Goal: Task Accomplishment & Management: Complete application form

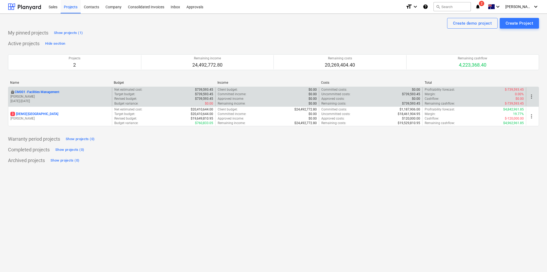
click at [48, 91] on p "CM001 - Facilities Management" at bounding box center [37, 92] width 45 height 5
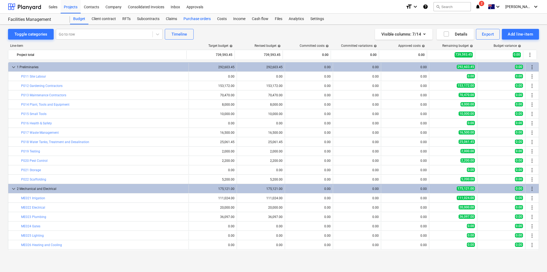
click at [185, 18] on div "Purchase orders" at bounding box center [197, 19] width 34 height 11
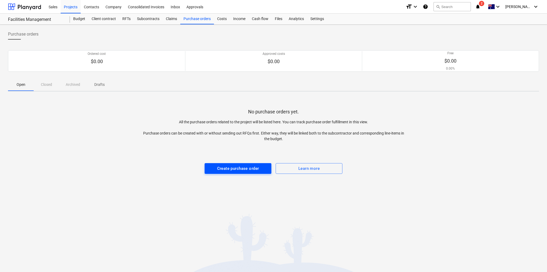
click at [234, 167] on div "Create purchase order" at bounding box center [238, 168] width 42 height 7
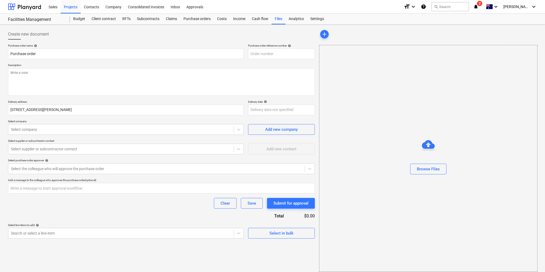
type textarea "x"
type input "CM001-PO-001"
click at [31, 72] on textarea at bounding box center [161, 82] width 307 height 28
type textarea "x"
type textarea "S"
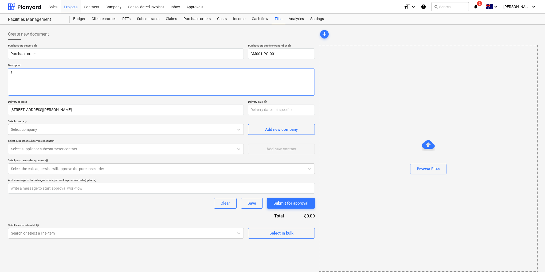
type textarea "x"
type textarea "Su"
type textarea "x"
type textarea "Sup"
type textarea "x"
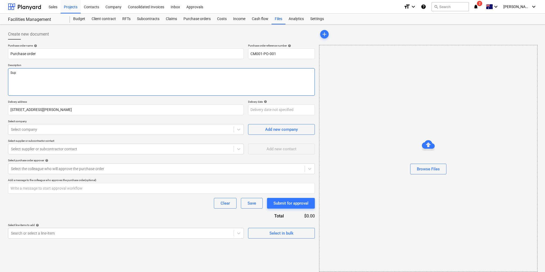
type textarea "Supp"
type textarea "x"
type textarea "Suppl"
type textarea "x"
type textarea "Supply"
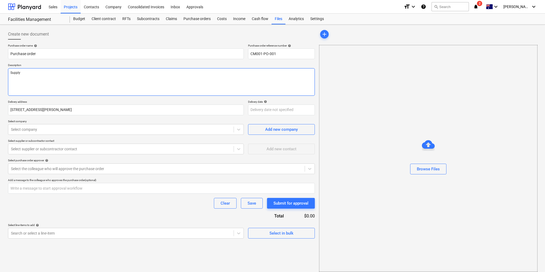
type textarea "x"
type textarea "Supply"
type textarea "x"
type textarea "Supply an"
type textarea "x"
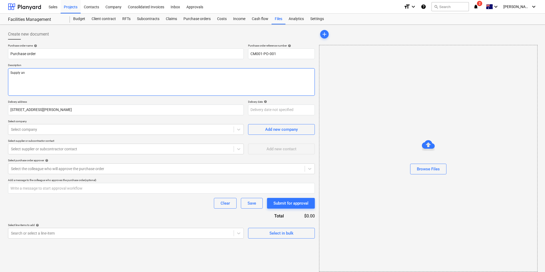
type textarea "Supply and"
type textarea "x"
type textarea "Supply and"
type textarea "x"
type textarea "Supply and d"
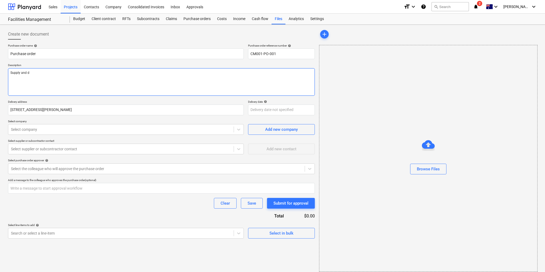
type textarea "x"
type textarea "Supply and de"
type textarea "x"
type textarea "Supply and del"
type textarea "x"
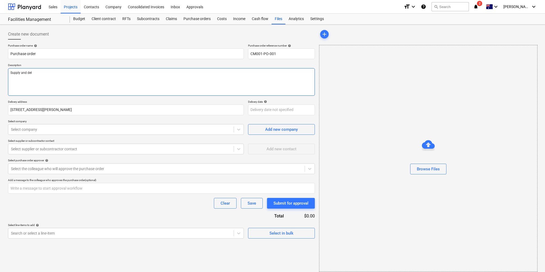
type textarea "Supply and deli"
type textarea "x"
type textarea "Supply and delive"
type textarea "x"
type textarea "Supply and deliver"
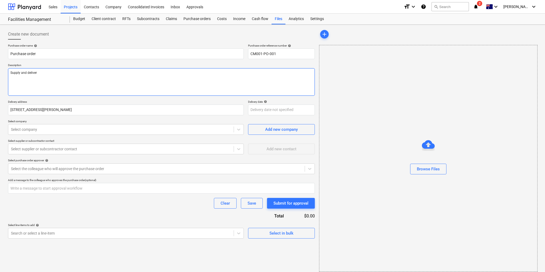
type textarea "x"
type textarea "Supply and delivery"
type textarea "x"
type textarea "Supply and delivery"
type textarea "x"
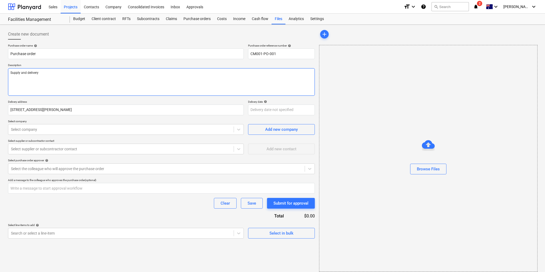
type textarea "Supply and delivery o"
type textarea "x"
type textarea "Supply and delivery of"
type textarea "x"
type textarea "Supply and delivery of"
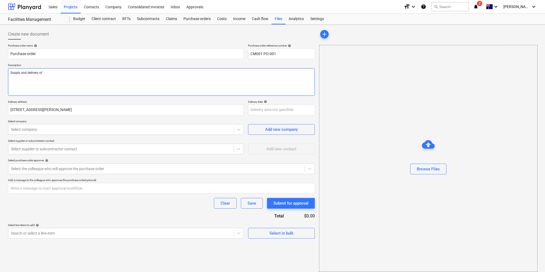
type textarea "x"
type textarea "Supply and delivery of m"
type textarea "x"
type textarea "Supply and delivery of mi"
type textarea "x"
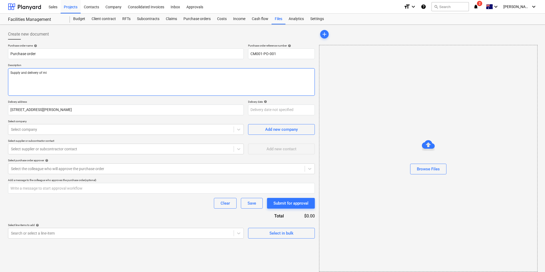
type textarea "Supply and delivery of mis"
type textarea "x"
type textarea "Supply and delivery of mi"
type textarea "x"
type textarea "Supply and delivery of m"
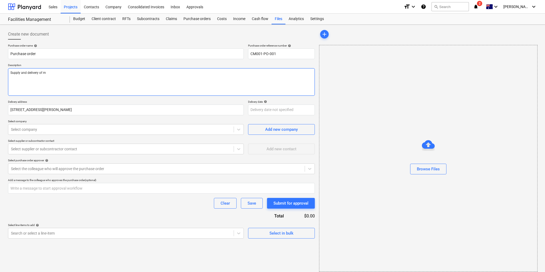
type textarea "x"
type textarea "Supply and delivery of"
type textarea "x"
type textarea "Supply and delivery o"
type textarea "x"
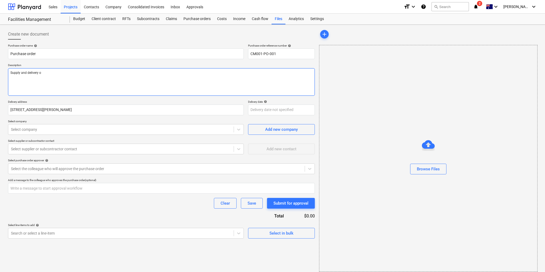
type textarea "Supply and delivery"
type textarea "x"
type textarea "Supply and delivery"
type textarea "x"
type textarea "Supply and deliver"
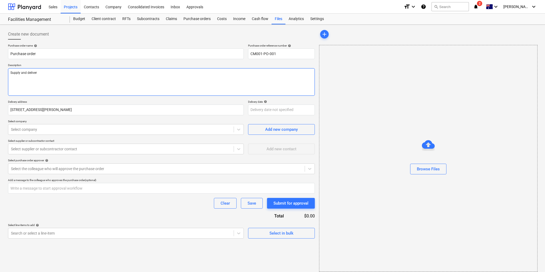
type textarea "x"
type textarea "Supply and delive"
type textarea "x"
type textarea "Supply and deliv"
type textarea "x"
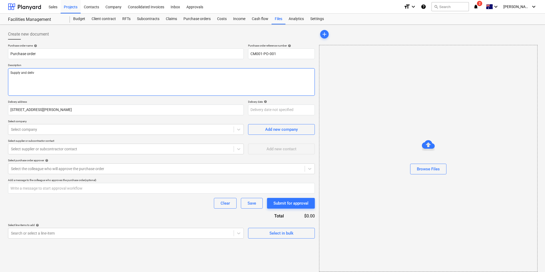
type textarea "Supply and deli"
type textarea "x"
type textarea "Supply and del"
type textarea "x"
type textarea "Supply and d"
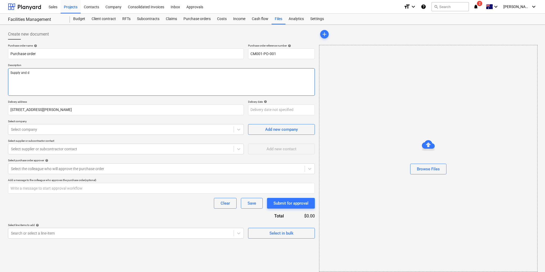
type textarea "x"
type textarea "Supply and"
type textarea "x"
type textarea "Supply and"
type textarea "x"
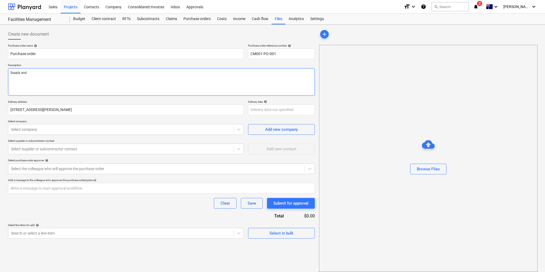
type textarea "Supply an"
type textarea "x"
type textarea "Supply a"
type textarea "x"
type textarea "Supply"
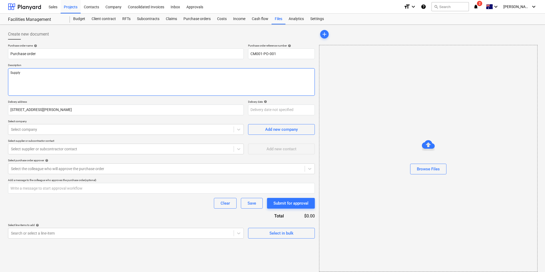
type textarea "x"
type textarea "Supply"
type textarea "x"
type textarea "Suppl"
type textarea "x"
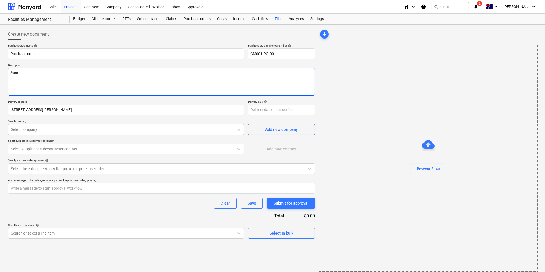
type textarea "Supp"
type textarea "x"
type textarea "Sup"
type textarea "x"
type textarea "Su"
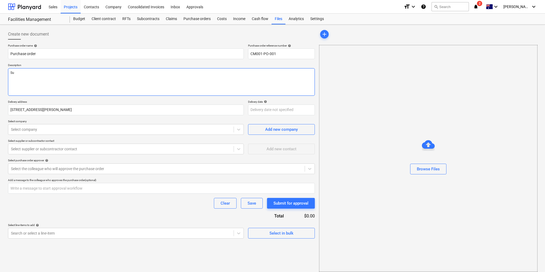
type textarea "x"
type textarea "S"
type textarea "x"
click at [35, 73] on textarea at bounding box center [161, 82] width 307 height 28
click at [69, 7] on div "Projects" at bounding box center [71, 7] width 20 height 14
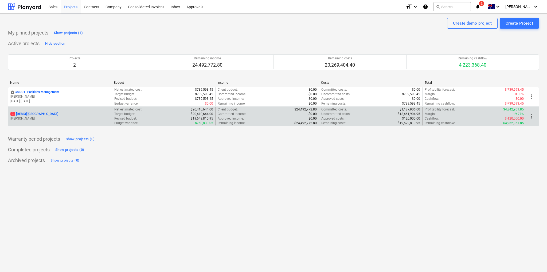
click at [34, 114] on p "3 [DEMO] [GEOGRAPHIC_DATA]" at bounding box center [34, 114] width 48 height 5
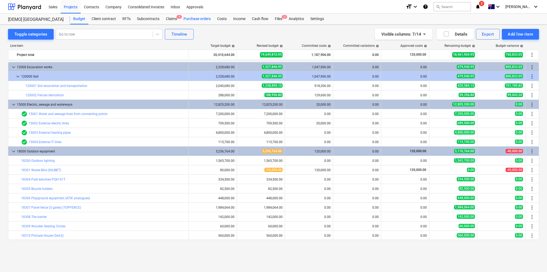
click at [194, 18] on div "Purchase orders" at bounding box center [197, 19] width 34 height 11
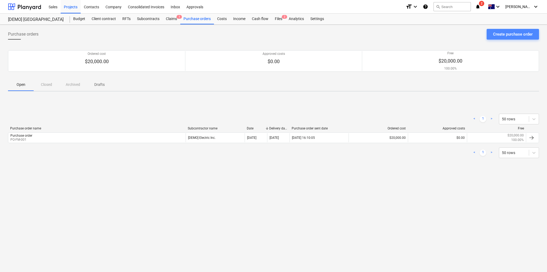
click at [507, 34] on div "Create purchase order" at bounding box center [513, 34] width 40 height 7
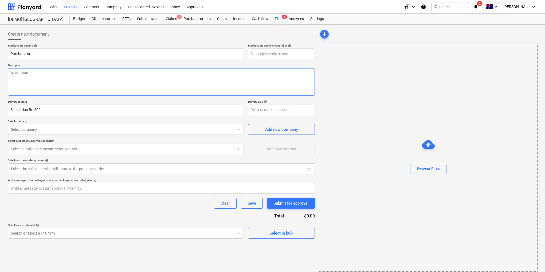
click at [72, 73] on textarea at bounding box center [161, 82] width 307 height 28
type textarea "x"
type textarea "S"
type textarea "x"
type textarea "Su"
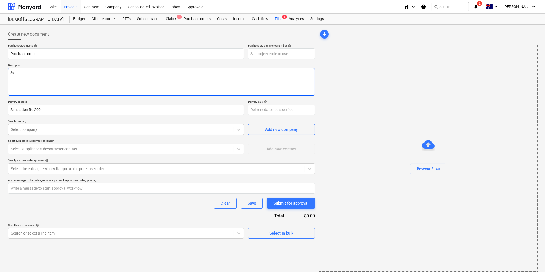
type textarea "x"
type textarea "Sup"
type textarea "x"
type textarea "Supp"
type textarea "x"
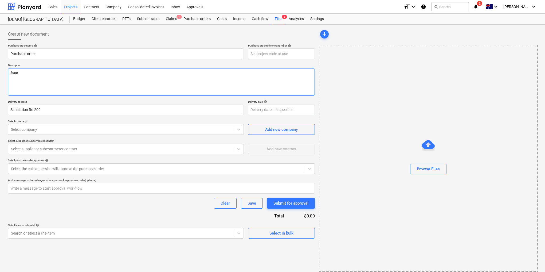
type textarea "Suppl"
type textarea "x"
type textarea "Supply"
type textarea "x"
type textarea "Supply"
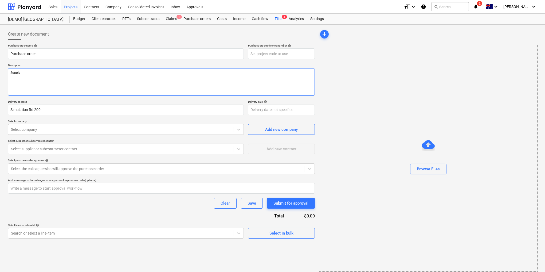
type textarea "x"
type textarea "Supply a"
type textarea "x"
type textarea "Supply an"
type textarea "x"
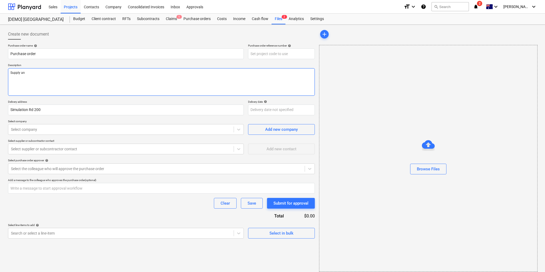
type textarea "Supply and"
type textarea "x"
type textarea "Supply and"
type textarea "x"
type textarea "Supply and D"
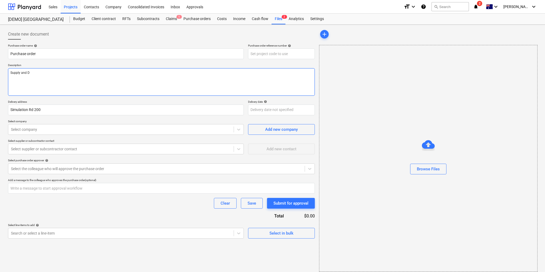
type textarea "x"
type textarea "Supply and De"
type textarea "x"
type textarea "Supply and Del"
type textarea "x"
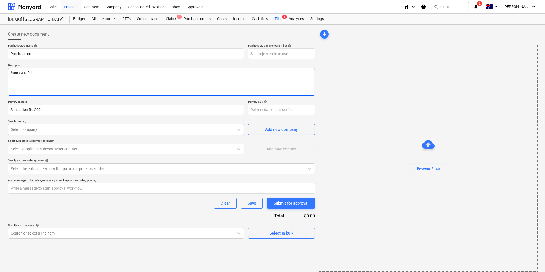
type textarea "Supply and Deli"
type textarea "x"
type textarea "Supply and Delive"
type textarea "x"
type textarea "Supply and Deliver"
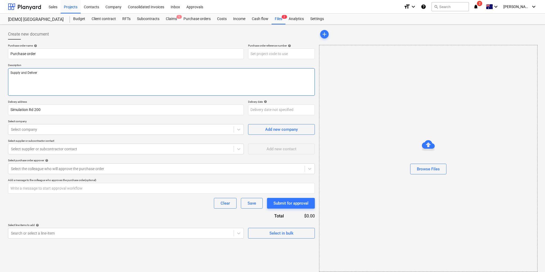
type textarea "x"
type textarea "Supply and Delivery"
type textarea "x"
type textarea "Supply and Delivery"
type textarea "x"
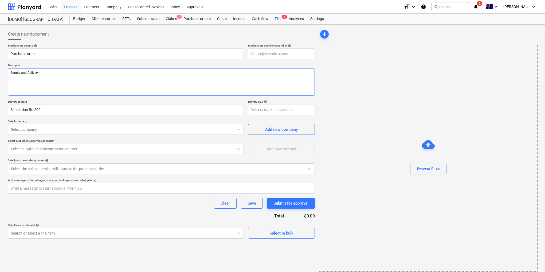
type textarea "Supply and Delivery o"
type textarea "x"
type textarea "Supply and Delivery of"
type textarea "x"
type textarea "Supply and Delivery of"
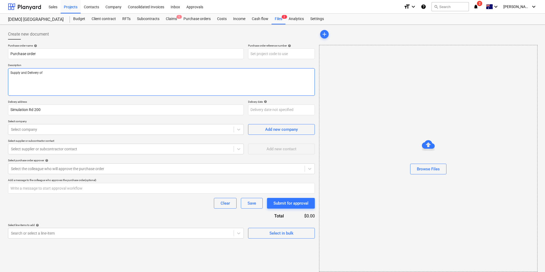
type textarea "x"
type textarea "Supply and Delivery of ap"
type textarea "x"
type textarea "Supply and Delivery of app"
type textarea "x"
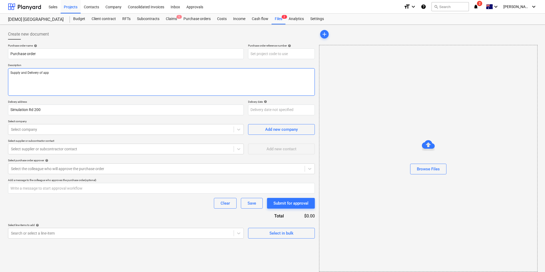
type textarea "Supply and Delivery of appl"
type textarea "x"
type textarea "Supply and Delivery of apple"
type textarea "x"
type textarea "Supply and Delivery of apples"
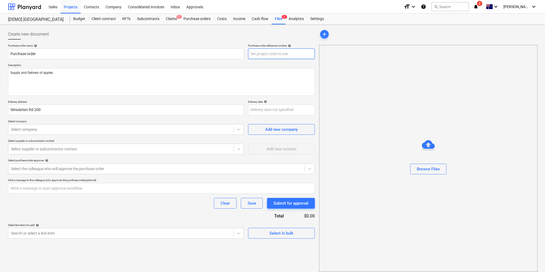
click at [269, 54] on input "text" at bounding box center [281, 53] width 67 height 11
type textarea "x"
click at [75, 6] on div "Projects" at bounding box center [71, 7] width 20 height 14
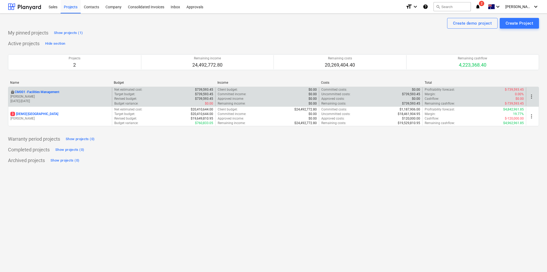
click at [52, 91] on p "CM001 - Facilities Management" at bounding box center [37, 92] width 45 height 5
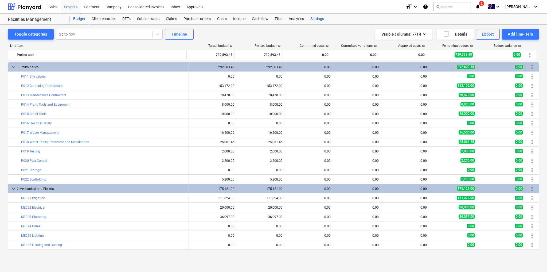
click at [319, 18] on div "Settings" at bounding box center [317, 19] width 20 height 11
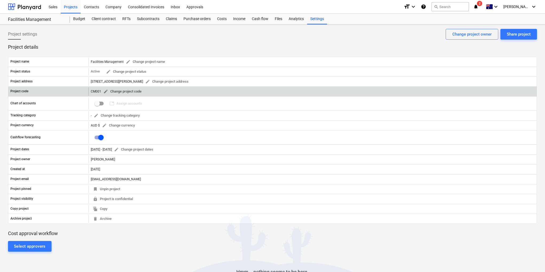
click at [111, 89] on span "edit Change project code" at bounding box center [122, 91] width 38 height 6
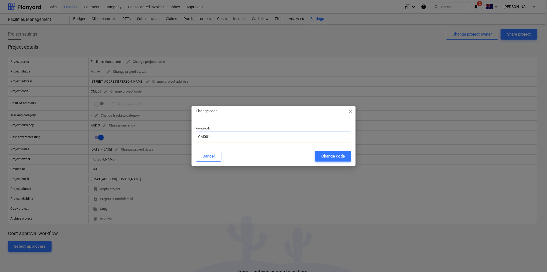
click at [216, 136] on input "CM001" at bounding box center [273, 136] width 155 height 11
type input "CM094"
click at [270, 151] on div "Cancel Change code" at bounding box center [273, 156] width 155 height 11
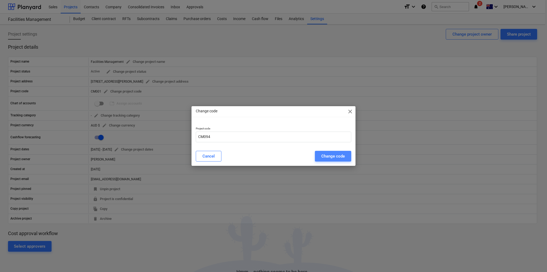
click at [338, 155] on div "Change code" at bounding box center [333, 156] width 24 height 7
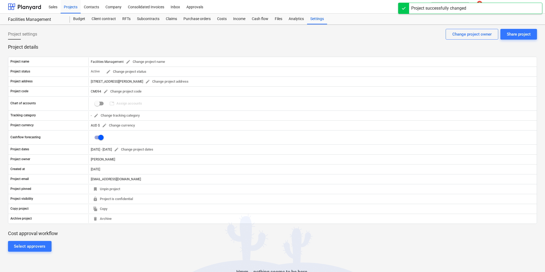
click at [235, 241] on div "Select approvers" at bounding box center [272, 246] width 529 height 11
click at [146, 35] on div "Project settings Share project Change project owner" at bounding box center [272, 36] width 529 height 15
click at [205, 20] on div "Purchase orders" at bounding box center [197, 19] width 34 height 11
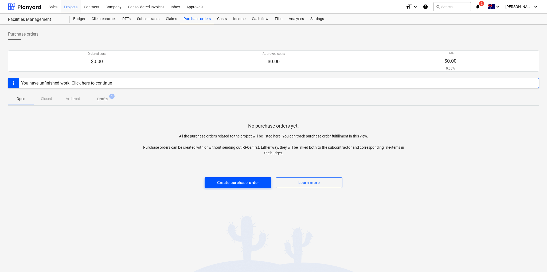
click at [243, 182] on div "Create purchase order" at bounding box center [238, 182] width 42 height 7
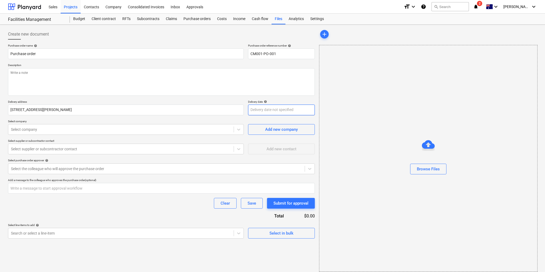
click at [261, 111] on body "Sales Projects Contacts Company Consolidated Invoices Inbox Approvals format_si…" at bounding box center [272, 136] width 545 height 272
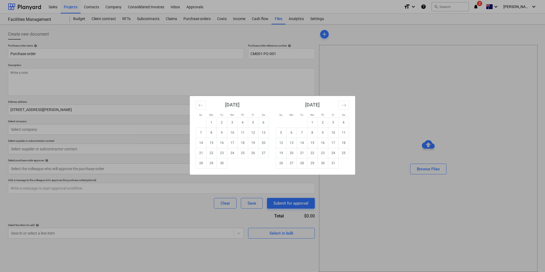
click at [349, 85] on div "Su Mo Tu We Th Fr Sa Su Mo Tu We Th Fr Sa [DATE] 1 2 3 4 5 6 7 8 9 10 11 12 13 …" at bounding box center [272, 136] width 545 height 272
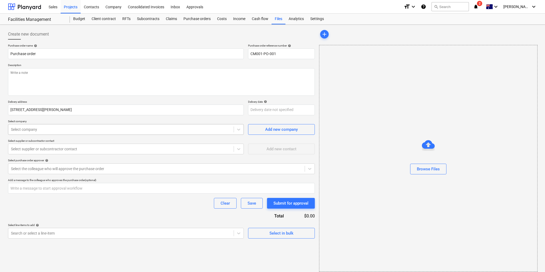
click at [56, 128] on div at bounding box center [121, 129] width 220 height 5
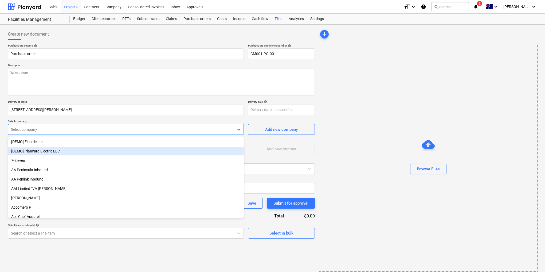
click at [58, 151] on div "[DEMO] Planyard Electric LLC" at bounding box center [126, 151] width 236 height 9
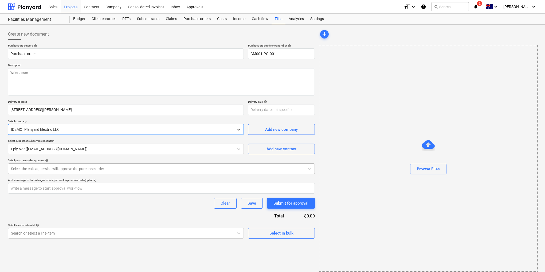
click at [60, 166] on div at bounding box center [156, 168] width 291 height 5
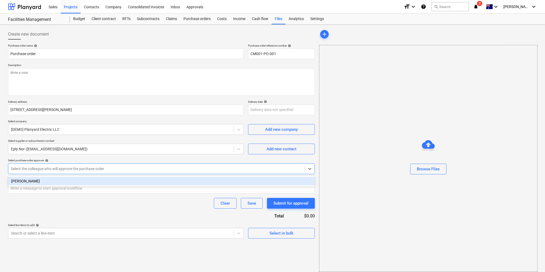
click at [56, 184] on div "[PERSON_NAME]" at bounding box center [161, 181] width 307 height 9
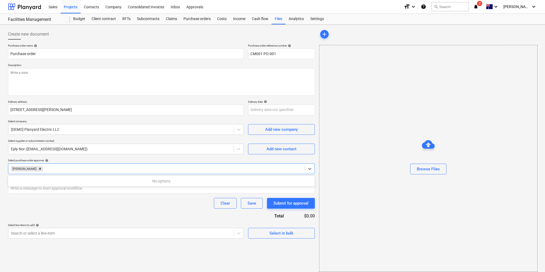
click at [71, 204] on div "Clear Save Submit for approval" at bounding box center [161, 203] width 307 height 11
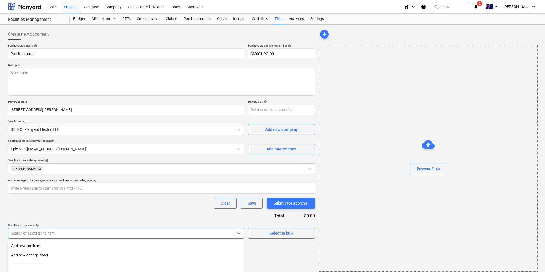
click at [65, 232] on body "Sales Projects Contacts Company Consolidated Invoices Inbox Approvals format_si…" at bounding box center [272, 136] width 545 height 272
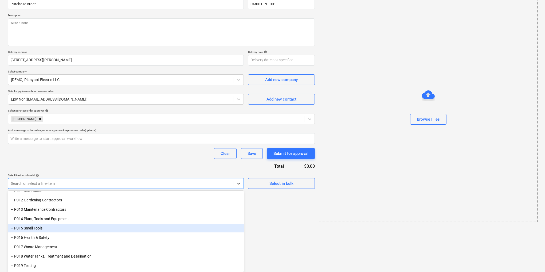
scroll to position [21, 0]
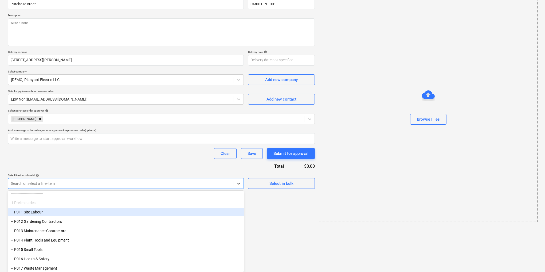
click at [44, 213] on div "-- P011 Site Labour" at bounding box center [126, 212] width 236 height 9
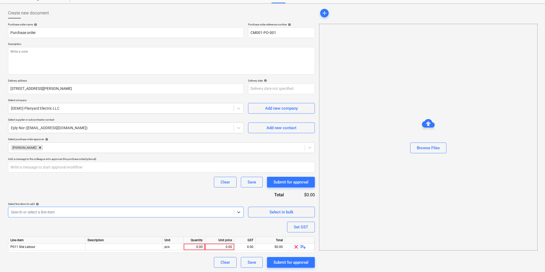
scroll to position [21, 0]
type textarea "x"
click at [225, 246] on div "0.00" at bounding box center [219, 247] width 25 height 7
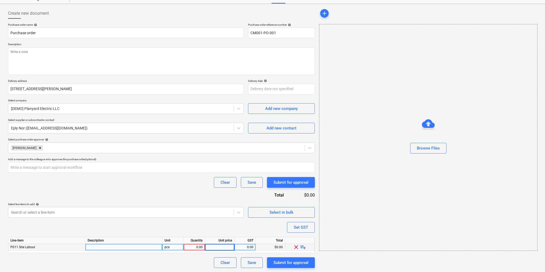
click at [197, 247] on div "0.00" at bounding box center [194, 247] width 17 height 7
click at [173, 248] on div "pcs" at bounding box center [172, 247] width 21 height 7
click at [197, 246] on div "0.00" at bounding box center [194, 247] width 17 height 7
type input "5"
type textarea "x"
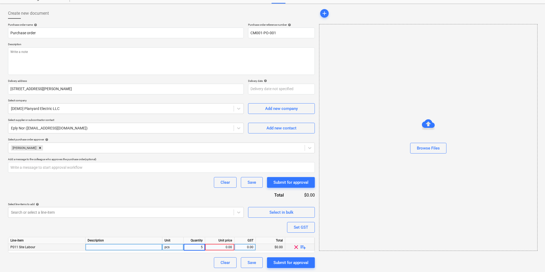
click at [226, 247] on div "0.00" at bounding box center [219, 247] width 25 height 7
type input "23"
click at [171, 223] on div "Purchase order name help Purchase order Purchase order reference number help CM…" at bounding box center [161, 145] width 307 height 245
click at [40, 60] on textarea at bounding box center [161, 61] width 307 height 28
type textarea "x"
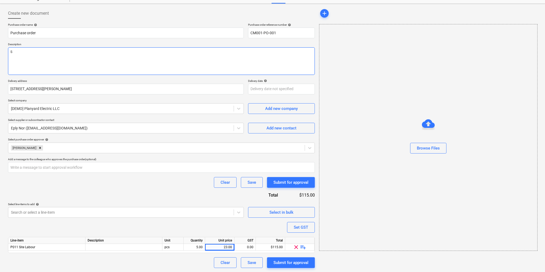
type textarea "Si"
type textarea "x"
type textarea "Sit"
type textarea "x"
type textarea "Site"
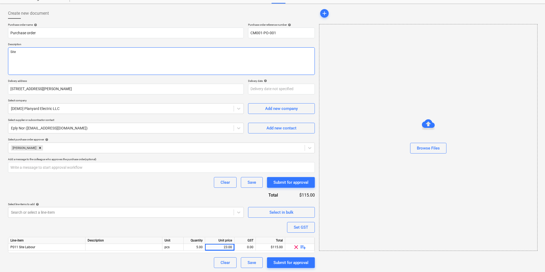
type textarea "x"
type textarea "Site"
type textarea "x"
type textarea "Site l"
type textarea "x"
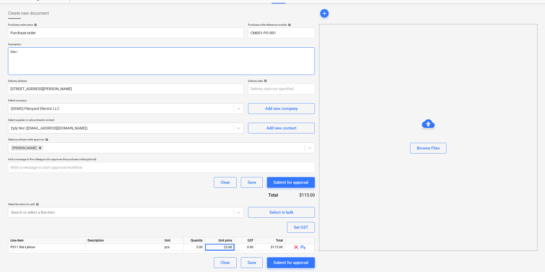
type textarea "Site la"
type textarea "x"
type textarea "Site lab"
type textarea "x"
type textarea "Site labo"
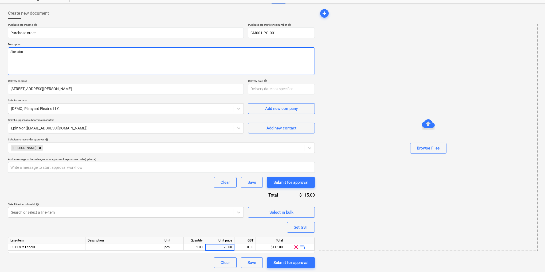
type textarea "x"
type textarea "Site labour"
type textarea "x"
type textarea "Site labour"
type textarea "x"
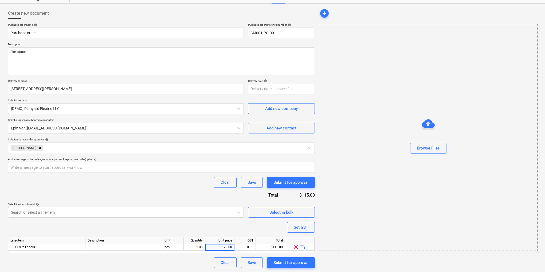
click at [149, 191] on div "Purchase order name help Purchase order Purchase order reference number help CM…" at bounding box center [161, 145] width 307 height 245
click at [98, 245] on div at bounding box center [123, 247] width 77 height 7
type input "Site labour"
type textarea "x"
click at [139, 224] on div "Purchase order name help Purchase order Purchase order reference number help CM…" at bounding box center [161, 145] width 307 height 245
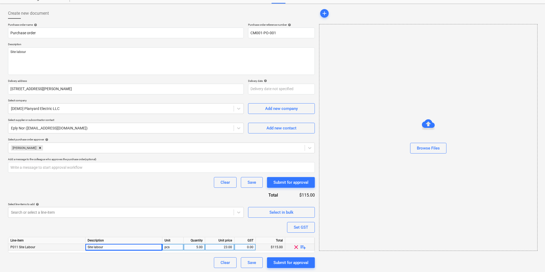
click at [198, 245] on div "5.00" at bounding box center [194, 247] width 17 height 7
type input "8"
type textarea "x"
click at [176, 246] on div "pcs" at bounding box center [172, 247] width 21 height 7
type input "hrs"
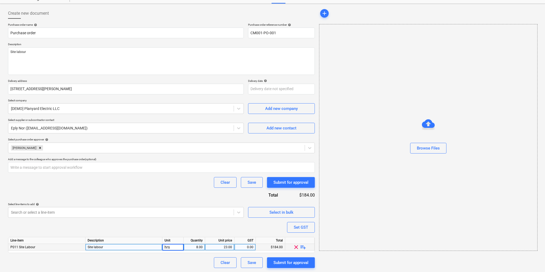
type textarea "x"
click at [192, 224] on div "Purchase order name help Purchase order Purchase order reference number help CM…" at bounding box center [161, 145] width 307 height 245
click at [226, 246] on div "23.00" at bounding box center [219, 247] width 25 height 7
click at [226, 246] on input "23" at bounding box center [219, 247] width 29 height 6
type input "36"
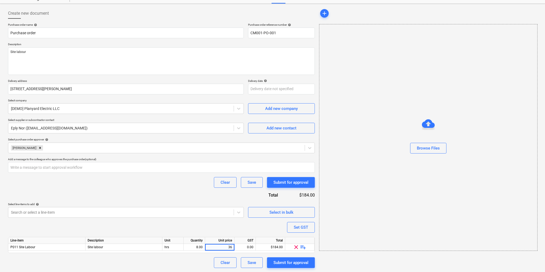
click at [217, 225] on div "Purchase order name help Purchase order Purchase order reference number help CM…" at bounding box center [161, 145] width 307 height 245
click at [344, 262] on div "add Browse Files" at bounding box center [428, 138] width 222 height 264
click at [303, 245] on span "playlist_add" at bounding box center [303, 247] width 6 height 6
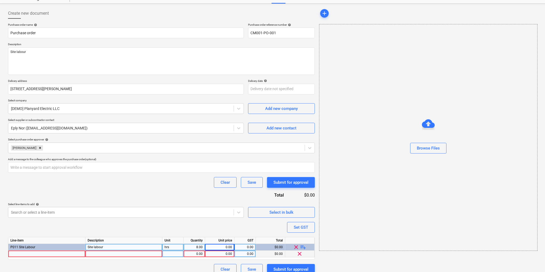
click at [299, 253] on span "clear" at bounding box center [300, 253] width 6 height 6
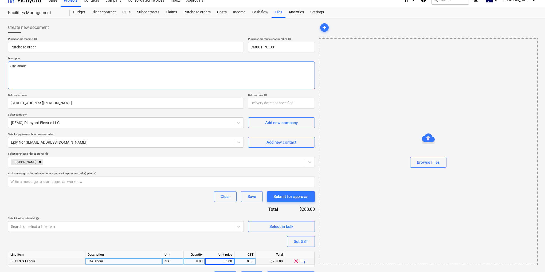
scroll to position [0, 0]
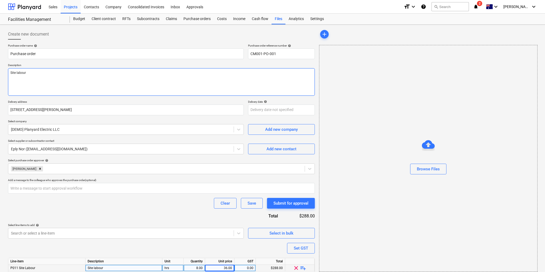
click at [95, 80] on textarea "Site labour" at bounding box center [161, 82] width 307 height 28
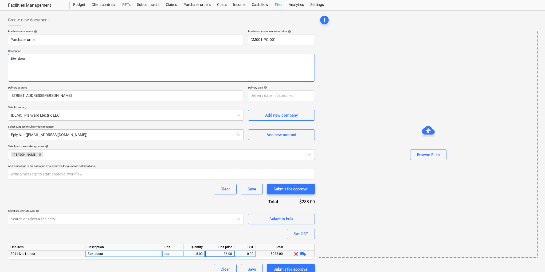
scroll to position [21, 0]
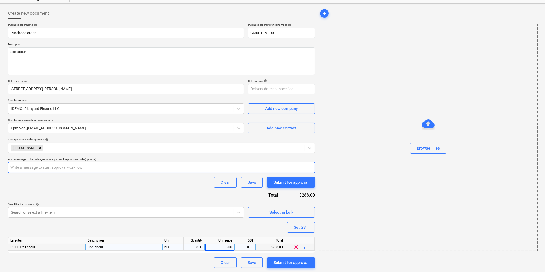
click at [71, 165] on input "text" at bounding box center [161, 167] width 307 height 11
type textarea "x"
type input "P"
type textarea "x"
type input "Pl"
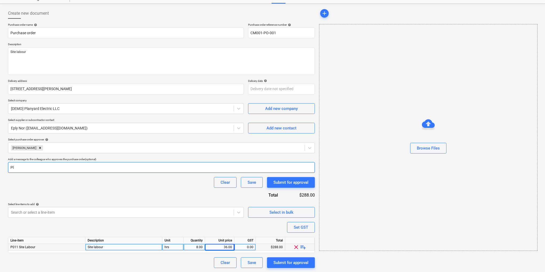
type textarea "x"
type input "Ple"
type textarea "x"
type input "Plea"
type textarea "x"
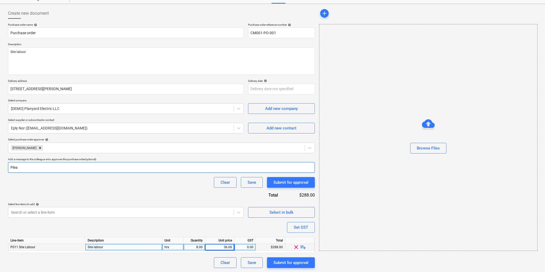
type input "Pleas"
type textarea "x"
type input "Please"
type textarea "x"
type input "Please"
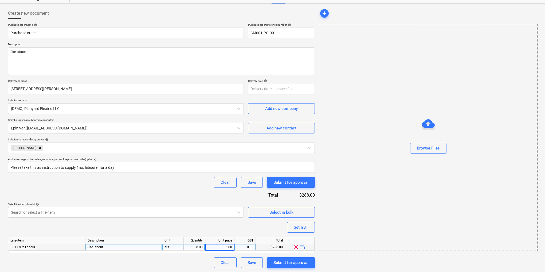
click at [122, 177] on div "Clear Save Submit for approval" at bounding box center [161, 182] width 307 height 11
click at [300, 227] on div "Set GST" at bounding box center [301, 227] width 14 height 7
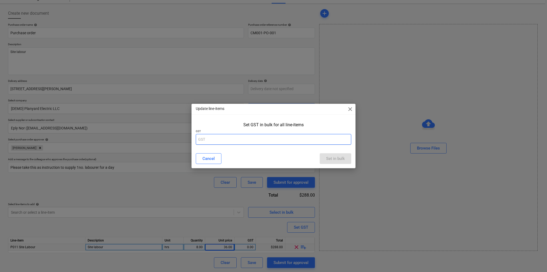
click at [262, 137] on input "text" at bounding box center [273, 139] width 155 height 11
click at [335, 159] on div "Set in bulk" at bounding box center [335, 158] width 19 height 7
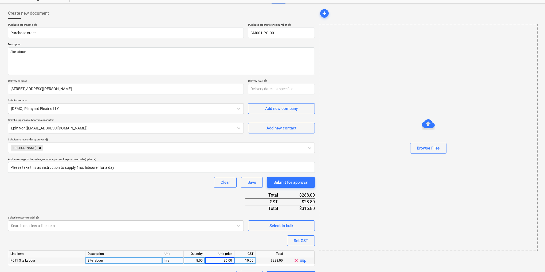
click at [196, 194] on div "Purchase order name help Purchase order Purchase order reference number help CM…" at bounding box center [161, 152] width 307 height 258
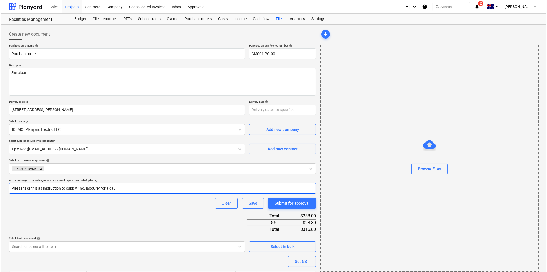
scroll to position [34, 0]
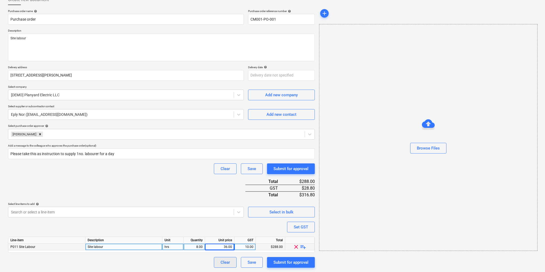
click at [227, 262] on div "Clear" at bounding box center [225, 262] width 9 height 7
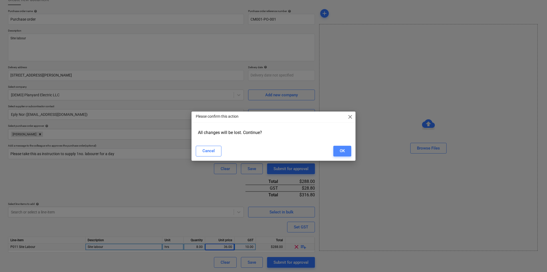
click at [344, 149] on div "OK" at bounding box center [342, 150] width 5 height 7
